Goal: Task Accomplishment & Management: Use online tool/utility

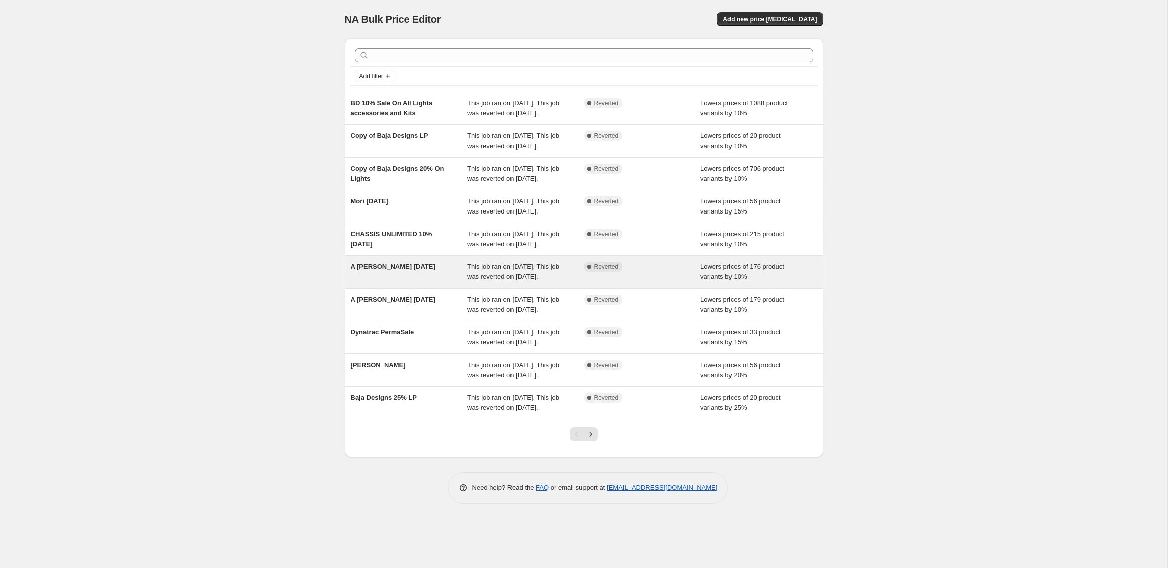
click at [429, 282] on div "A Rex 4th of July" at bounding box center [409, 272] width 117 height 20
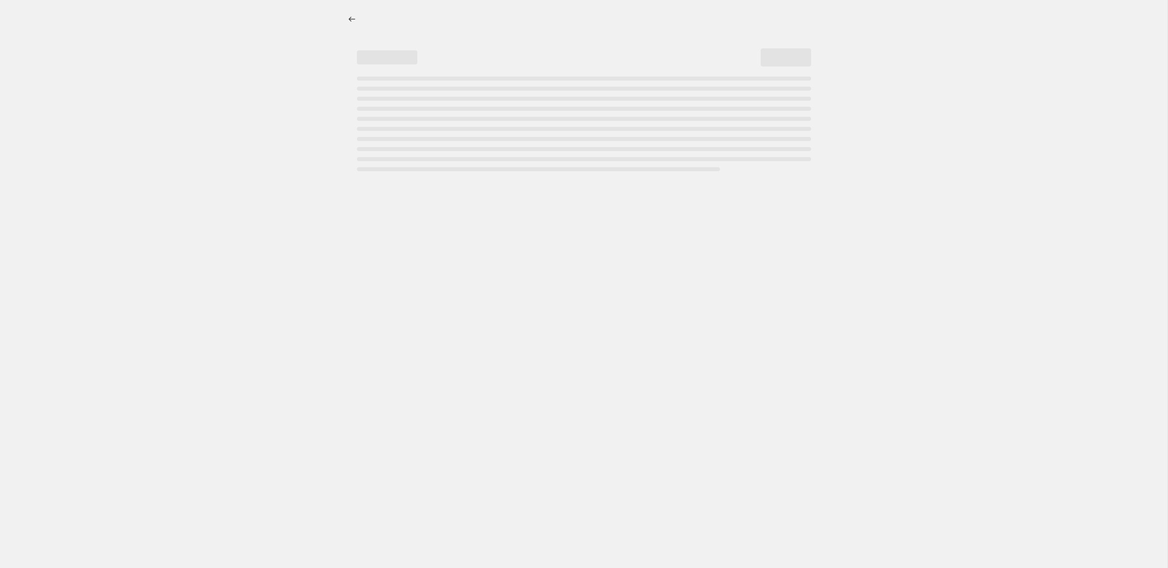
select select "percentage"
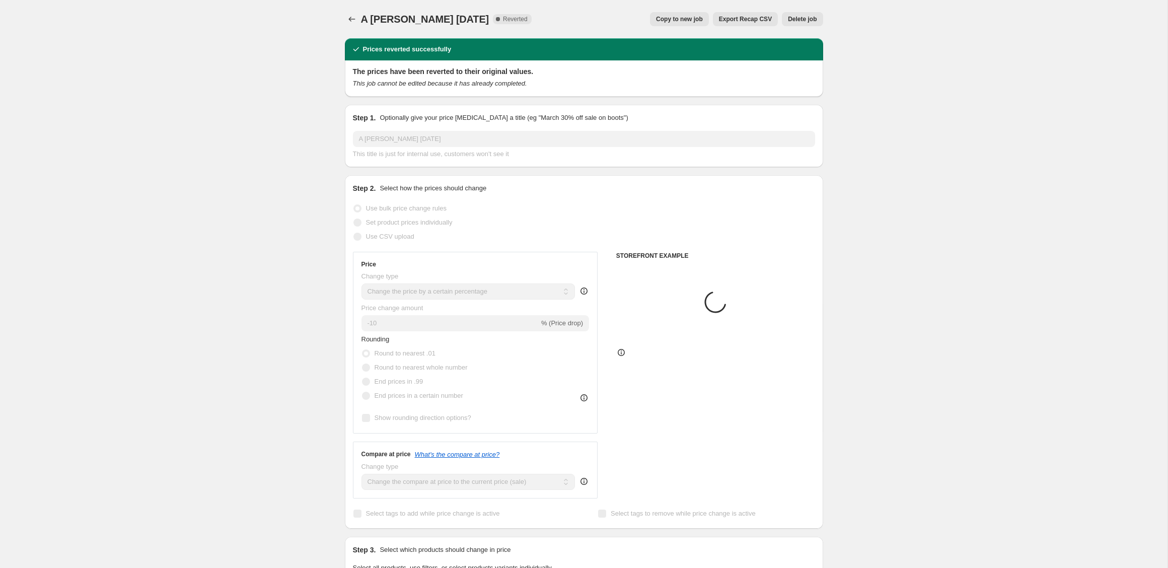
select select "vendor"
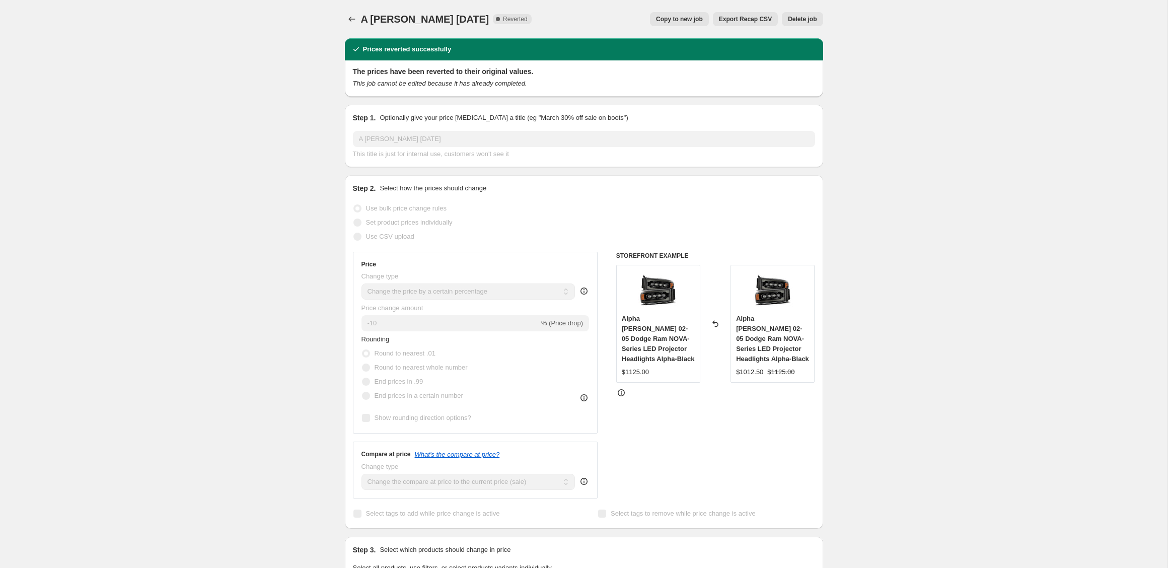
click at [675, 22] on span "Copy to new job" at bounding box center [679, 19] width 47 height 8
select select "percentage"
select select "vendor"
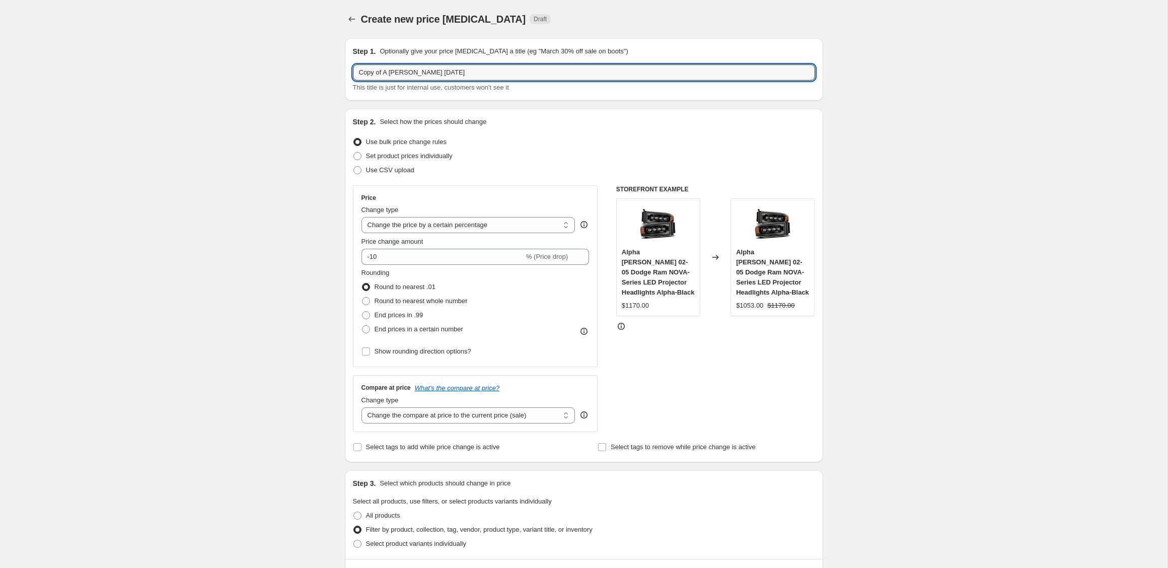
drag, startPoint x: 459, startPoint y: 71, endPoint x: 350, endPoint y: 69, distance: 109.3
click at [350, 69] on div "Step 1. Optionally give your price change job a title (eg "March 30% off sale o…" at bounding box center [584, 69] width 478 height 62
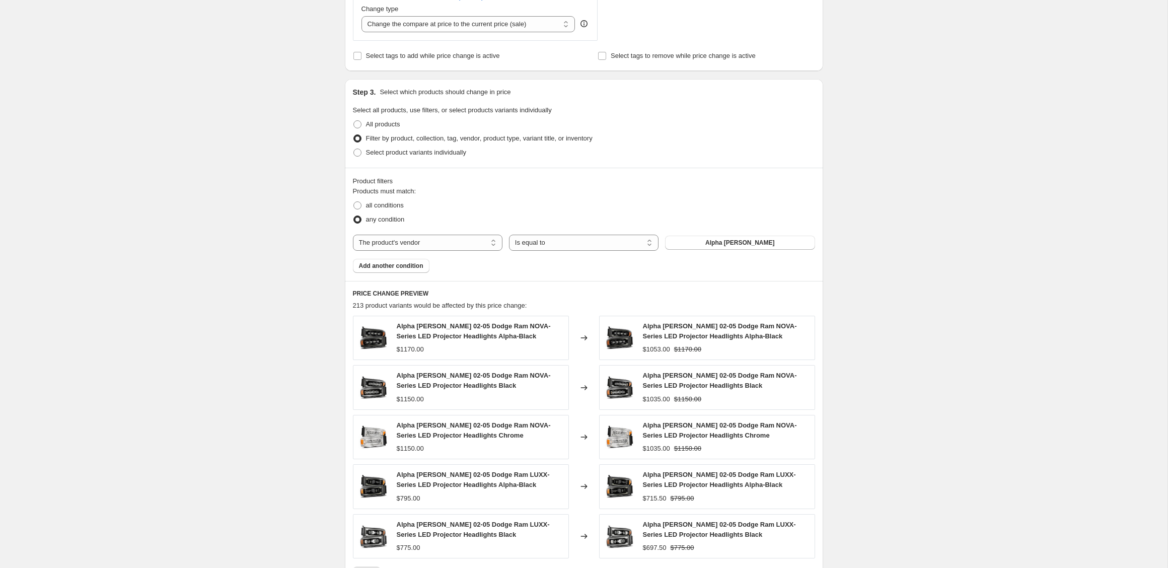
scroll to position [568, 0]
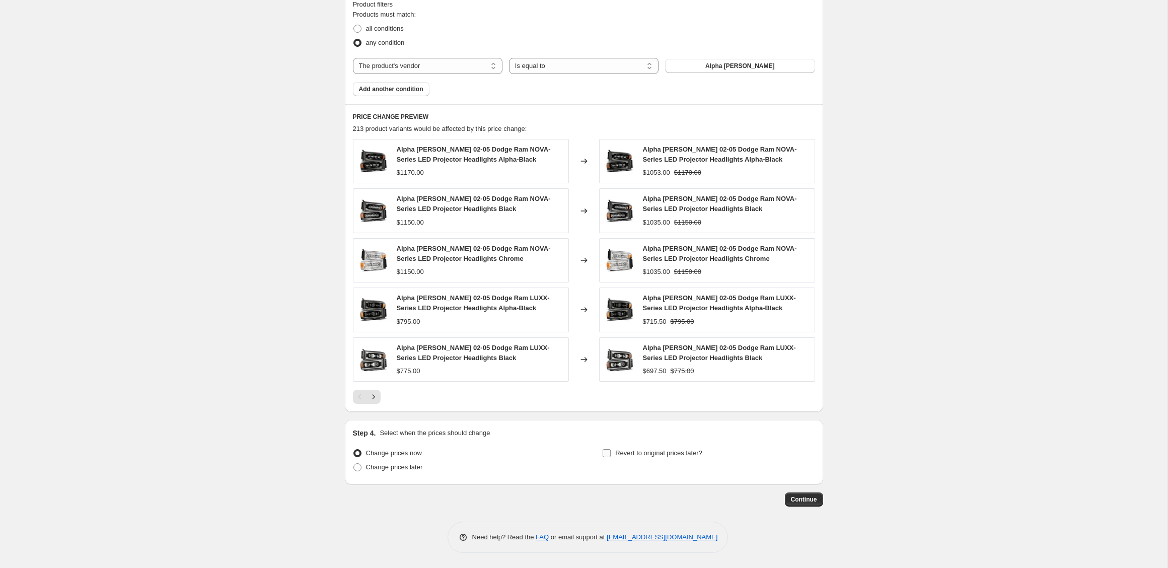
type input "A Rex Memorial Day"
click at [604, 453] on input "Revert to original prices later?" at bounding box center [607, 453] width 8 height 8
checkbox input "true"
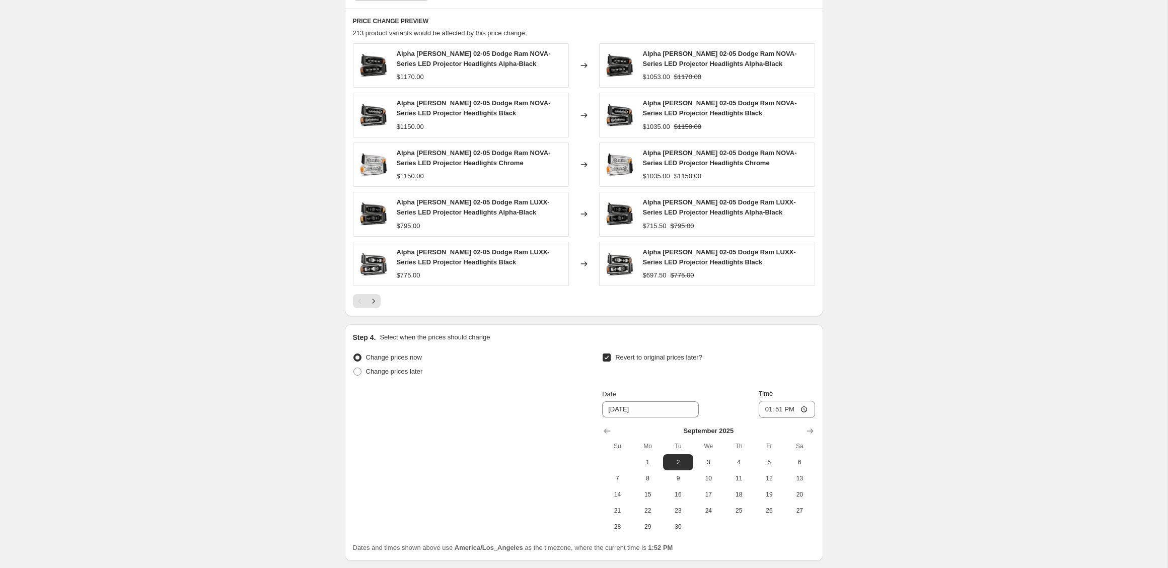
scroll to position [740, 0]
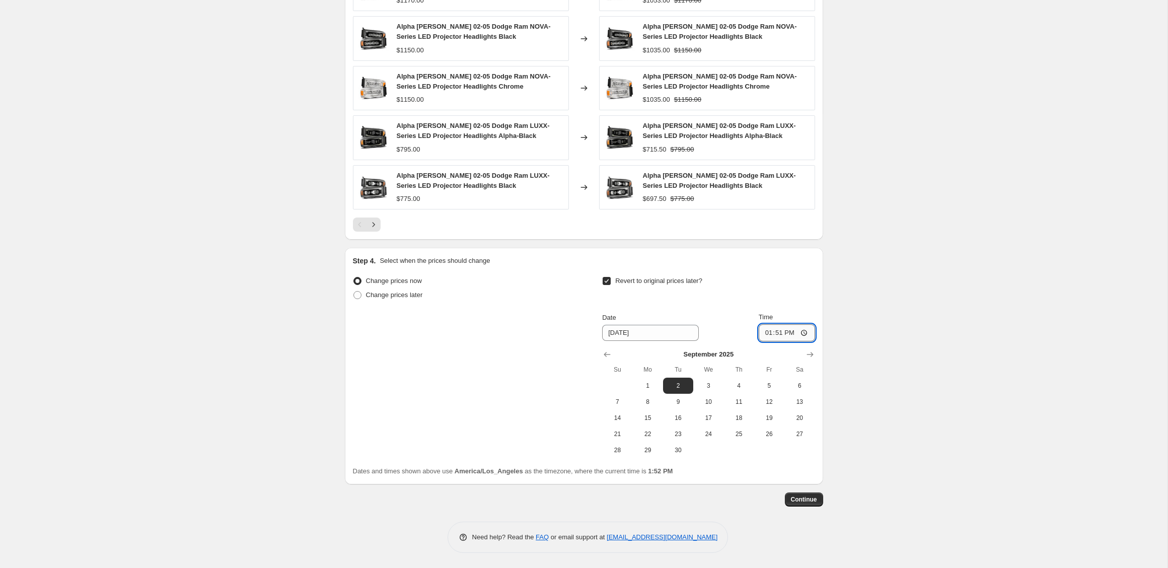
click at [769, 332] on input "13:51" at bounding box center [787, 332] width 56 height 17
type input "23:59"
click at [801, 499] on span "Continue" at bounding box center [804, 500] width 26 height 8
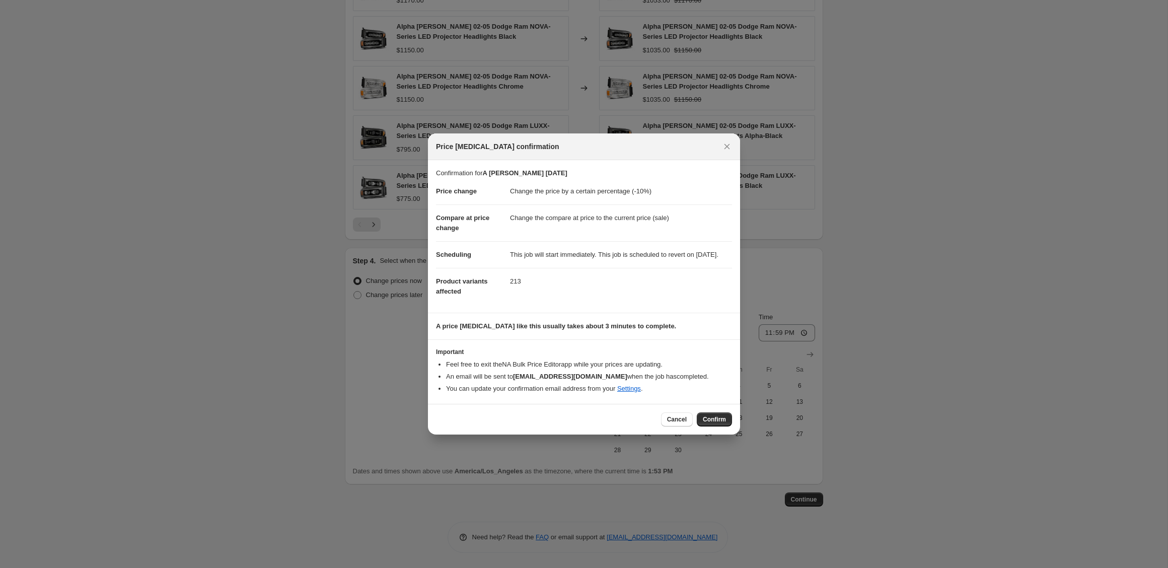
click at [713, 416] on div "Cancel Confirm" at bounding box center [584, 419] width 312 height 31
click at [720, 427] on button "Confirm" at bounding box center [714, 419] width 35 height 14
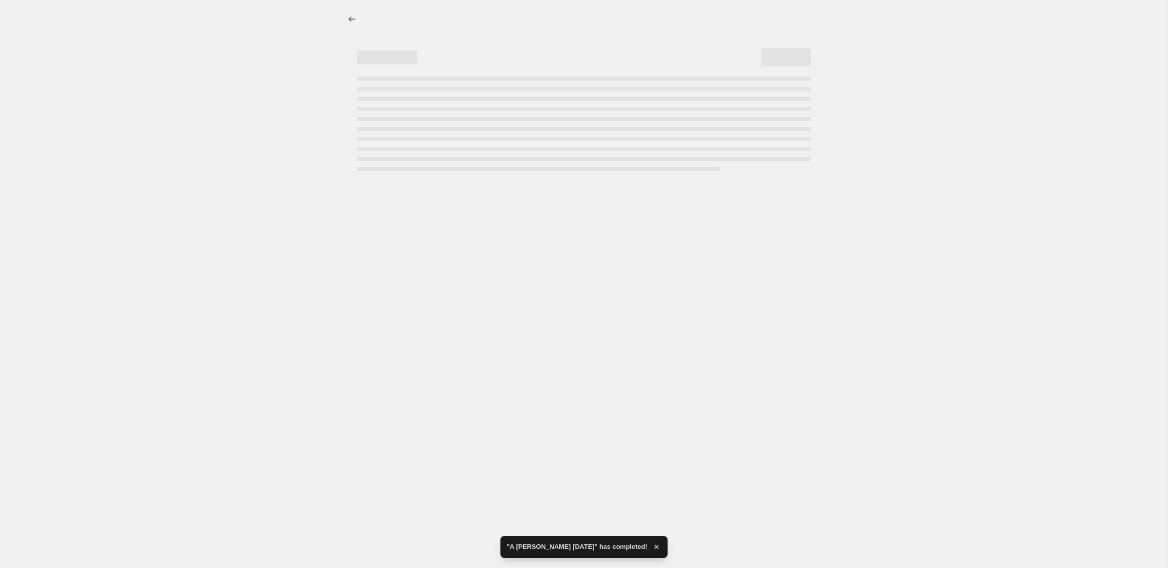
select select "percentage"
select select "vendor"
